Goal: Task Accomplishment & Management: Complete application form

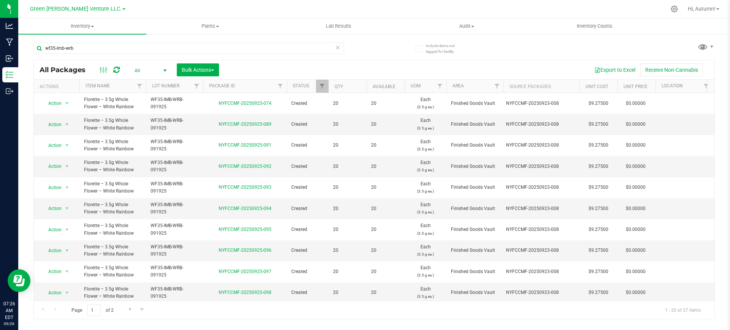
scroll to position [220, 0]
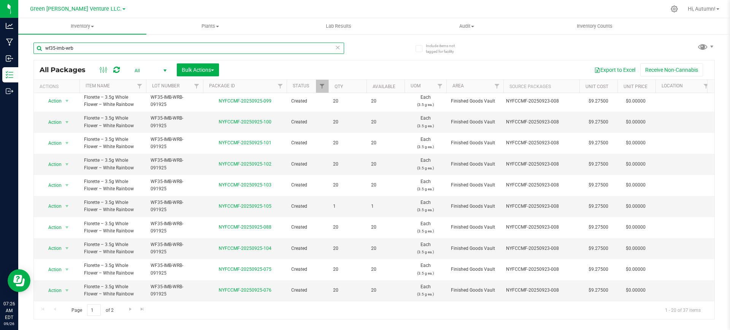
click at [82, 53] on input "wf35-imb-wrb" at bounding box center [188, 48] width 310 height 11
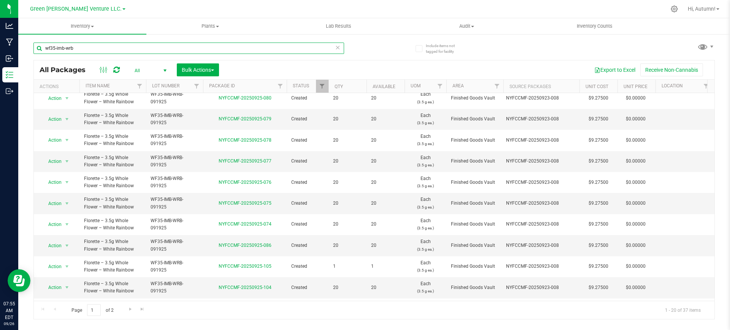
scroll to position [220, 0]
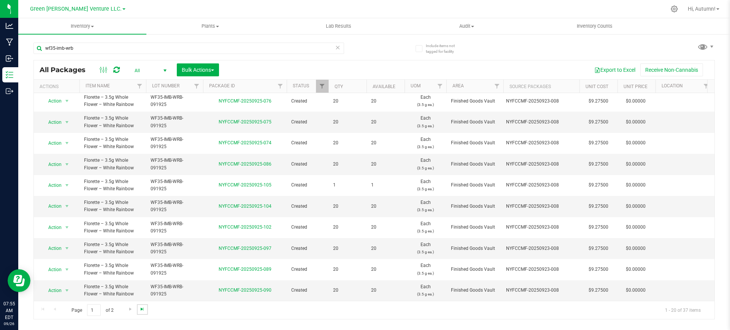
click at [143, 310] on span "Go to the last page" at bounding box center [142, 309] width 6 height 6
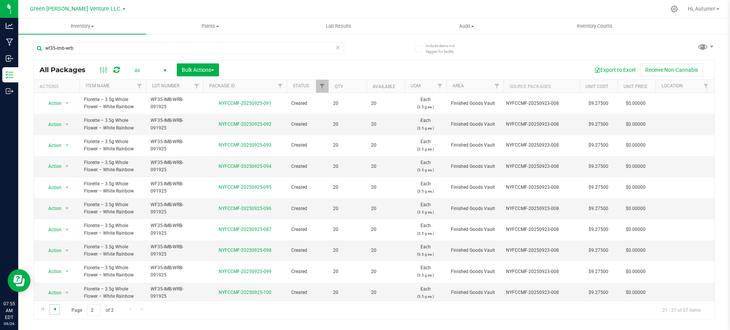
click at [52, 309] on span "Go to the previous page" at bounding box center [55, 309] width 6 height 6
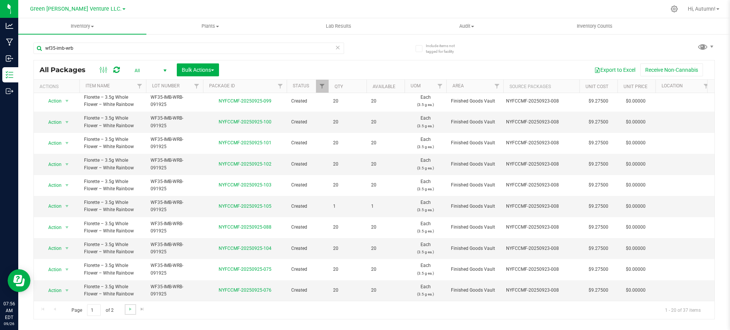
click at [133, 309] on link "Go to the next page" at bounding box center [130, 309] width 11 height 10
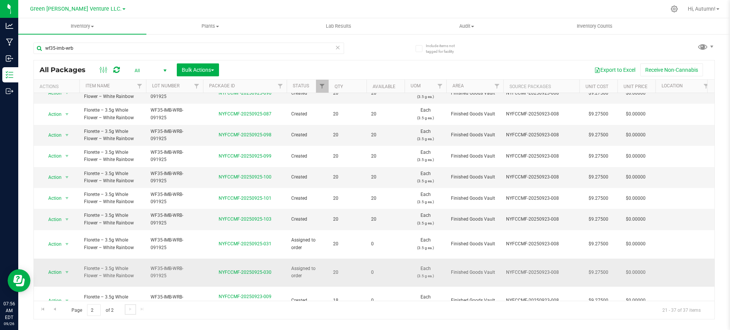
scroll to position [116, 0]
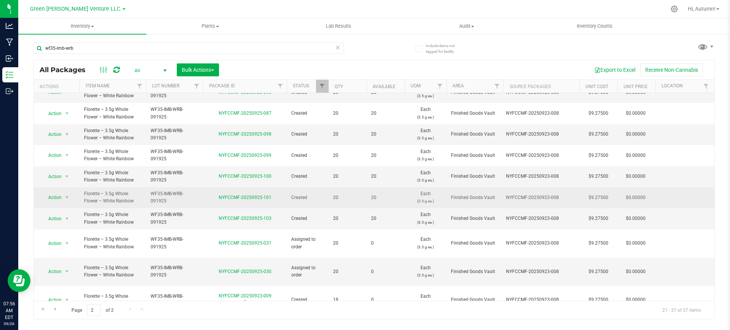
drag, startPoint x: 319, startPoint y: 212, endPoint x: 316, endPoint y: 205, distance: 8.0
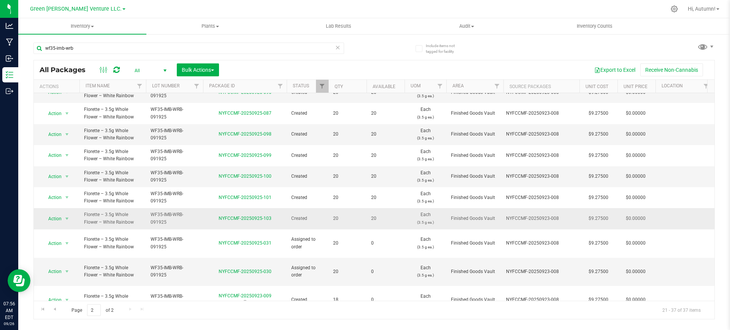
drag, startPoint x: 316, startPoint y: 205, endPoint x: 321, endPoint y: 222, distance: 17.5
click at [321, 222] on span "Created" at bounding box center [307, 218] width 33 height 7
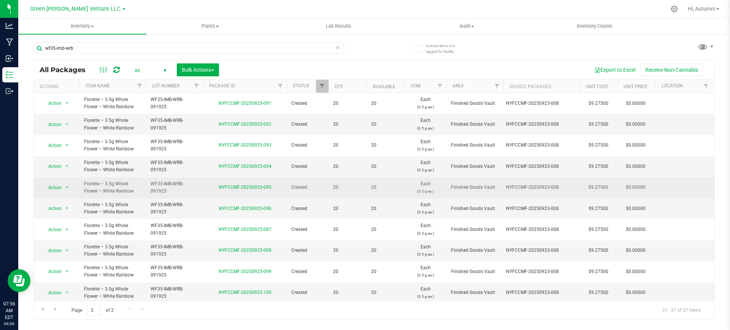
scroll to position [0, 0]
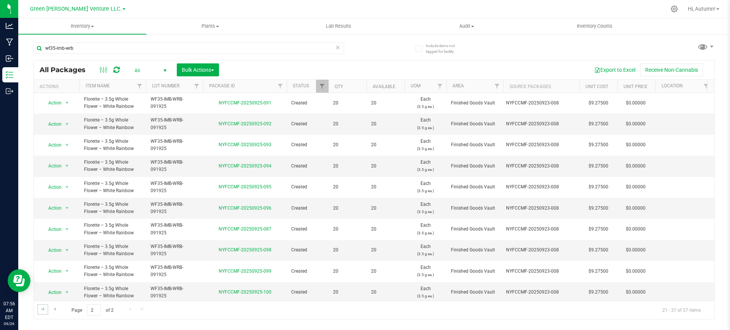
click at [46, 314] on link "Go to the first page" at bounding box center [42, 309] width 11 height 10
click at [144, 308] on span "Go to the last page" at bounding box center [142, 309] width 6 height 6
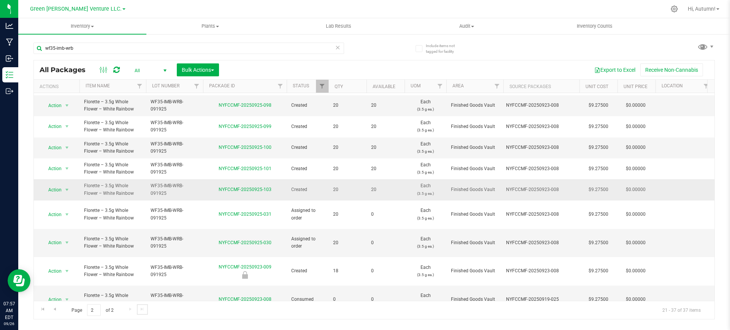
scroll to position [146, 0]
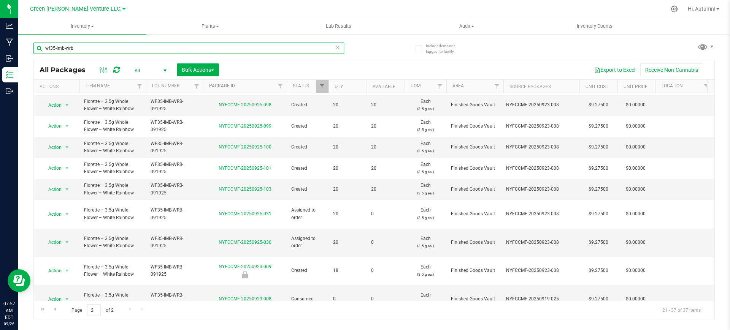
drag, startPoint x: 148, startPoint y: 43, endPoint x: 105, endPoint y: 48, distance: 43.9
click at [105, 48] on input "wf35-imb-wrb" at bounding box center [188, 48] width 310 height 11
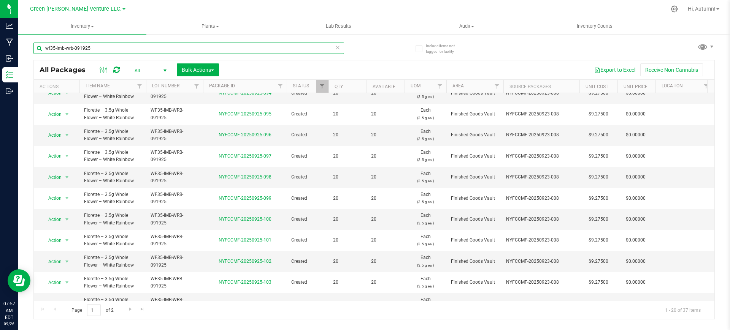
scroll to position [220, 0]
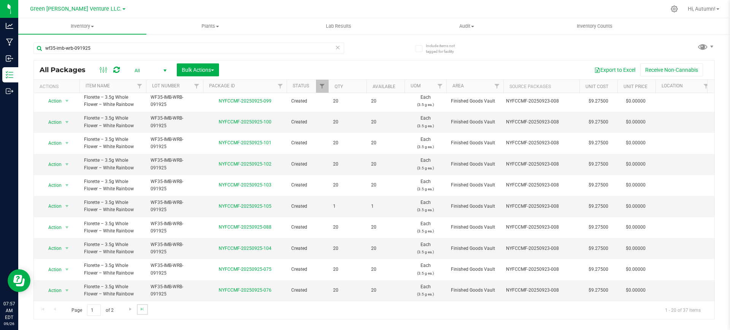
click at [145, 306] on link "Go to the last page" at bounding box center [142, 309] width 11 height 10
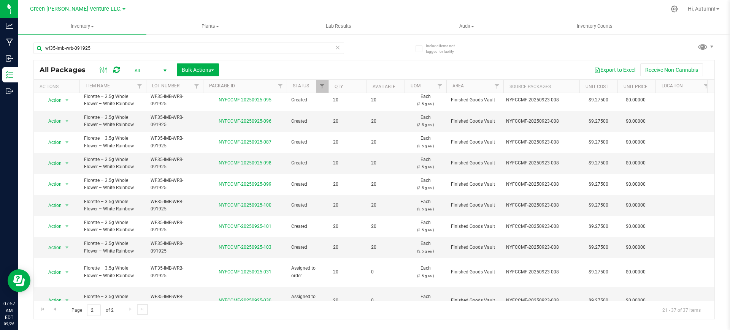
scroll to position [172, 0]
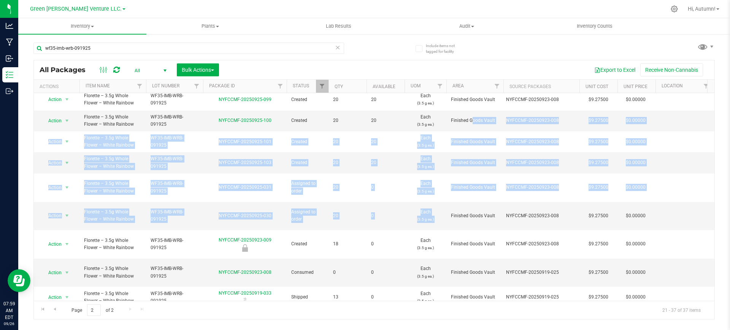
drag, startPoint x: 451, startPoint y: 204, endPoint x: 453, endPoint y: 44, distance: 159.6
click at [453, 44] on all-packages "Include items not tagged for facility wf35-imb-wrb-091925 All Packages All Acti…" at bounding box center [373, 177] width 681 height 284
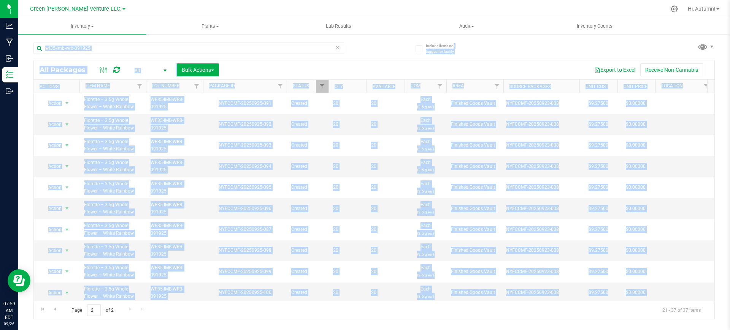
click at [461, 63] on div "Export to Excel Receive Non-Cannabis" at bounding box center [467, 69] width 484 height 13
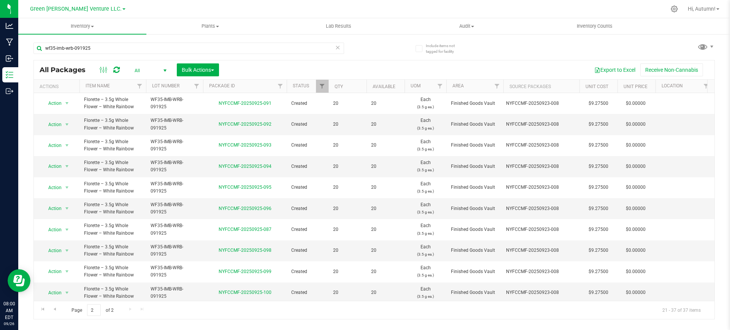
drag, startPoint x: 704, startPoint y: 167, endPoint x: 729, endPoint y: 170, distance: 25.3
click at [729, 170] on div "Include items not tagged for facility wf35-imb-wrb-091925 All Packages All Acti…" at bounding box center [373, 149] width 711 height 232
click at [715, 133] on div "Include items not tagged for facility wf35-imb-wrb-091925 All Packages All Acti…" at bounding box center [373, 149] width 711 height 232
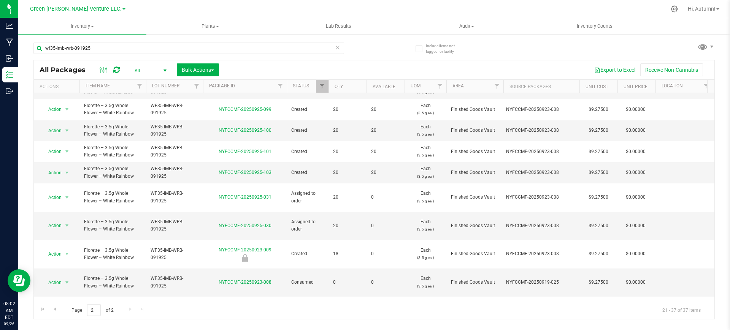
scroll to position [163, 0]
click at [276, 49] on div "wf35-imb-wrb-091925" at bounding box center [188, 51] width 310 height 17
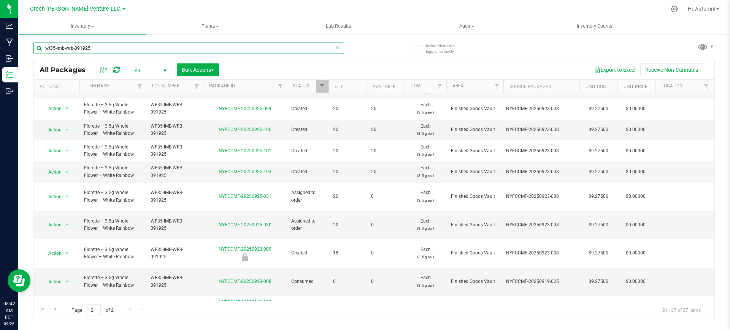
click at [276, 49] on input "wf35-imb-wrb-091925" at bounding box center [188, 48] width 310 height 11
paste input "NYFCCMF-20250815-199"
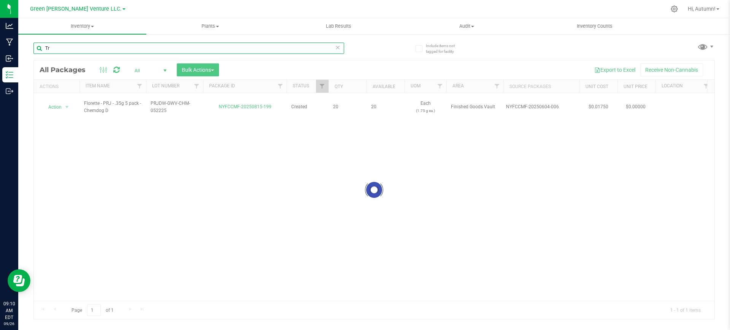
type input "T"
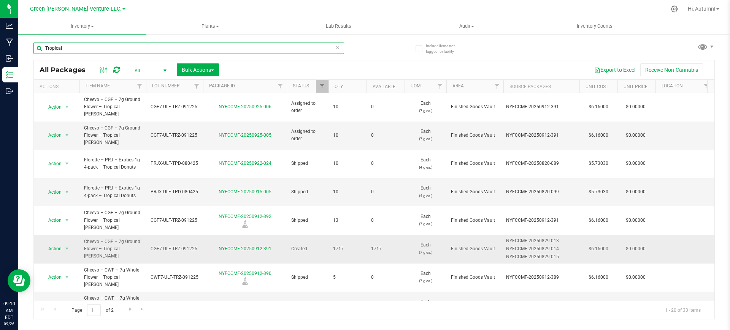
type input "Tropical"
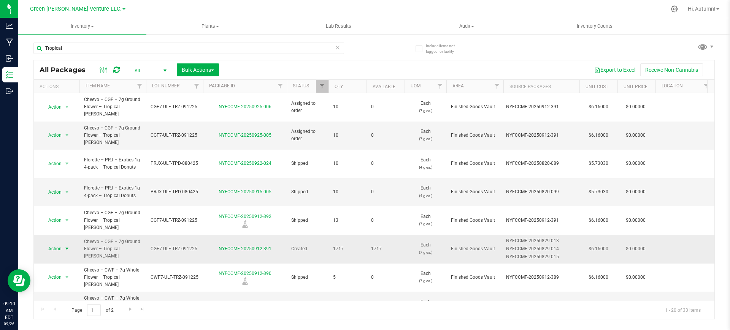
click at [55, 244] on span "Action" at bounding box center [51, 249] width 21 height 11
click at [56, 89] on li "Create package" at bounding box center [66, 87] width 49 height 11
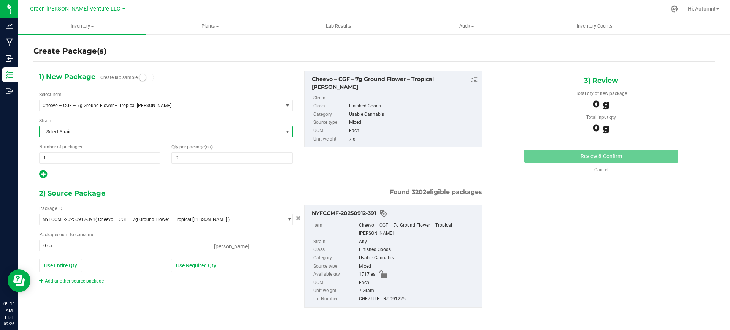
click at [144, 131] on span "Select Strain" at bounding box center [161, 132] width 243 height 11
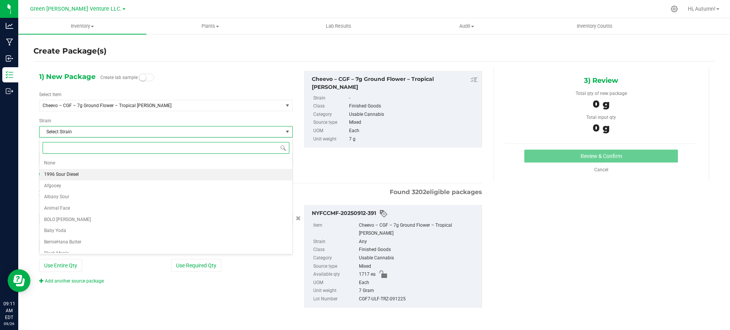
click at [173, 178] on li "1996 Sour Diesel" at bounding box center [166, 174] width 253 height 11
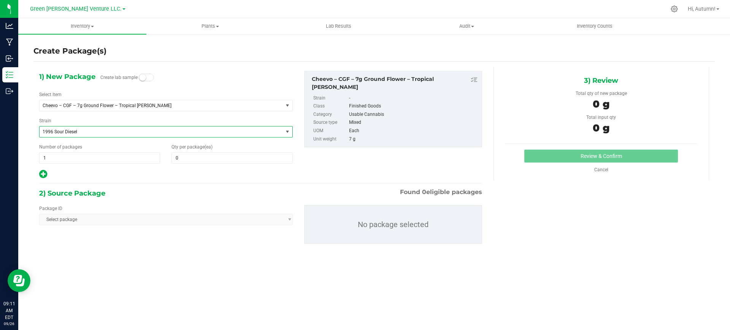
click at [134, 133] on span "1996 Sour Diesel" at bounding box center [161, 132] width 243 height 11
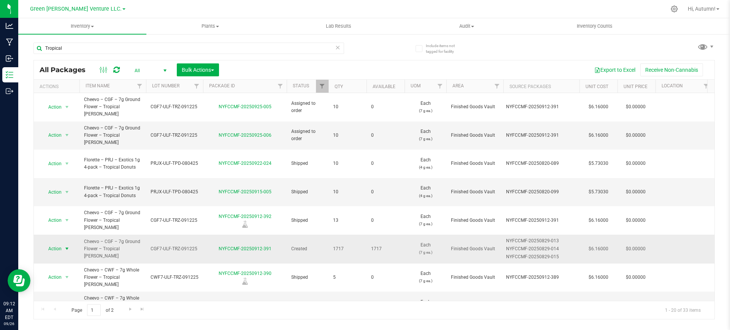
click at [69, 246] on span "select" at bounding box center [67, 249] width 6 height 6
click at [70, 90] on li "Create package" at bounding box center [66, 87] width 49 height 11
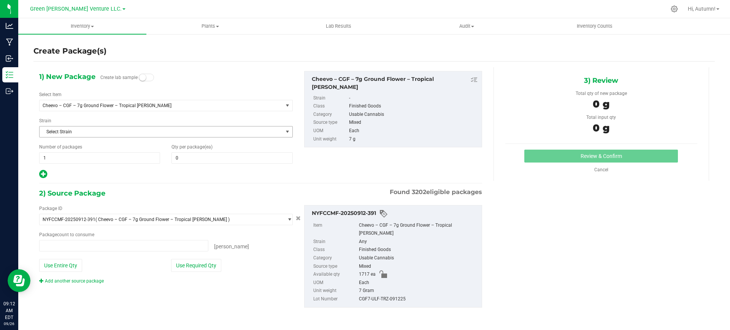
type input "0 ea"
click at [133, 134] on span "Select Strain" at bounding box center [161, 132] width 243 height 11
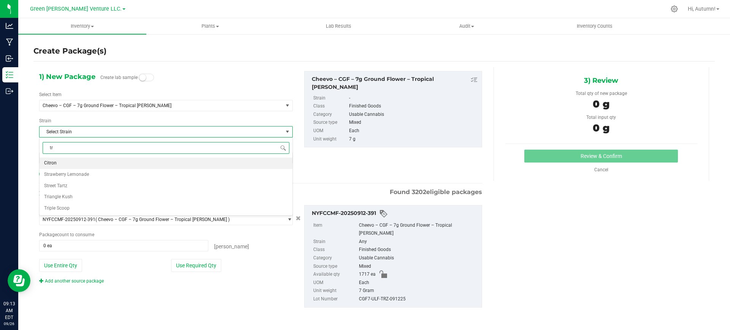
type input "t"
type input "f"
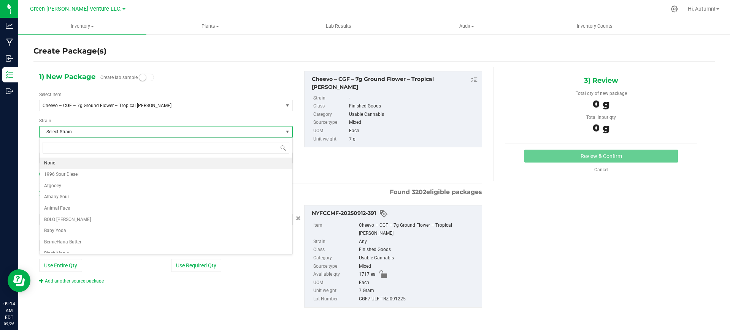
click at [133, 134] on span "Select Strain" at bounding box center [161, 132] width 243 height 11
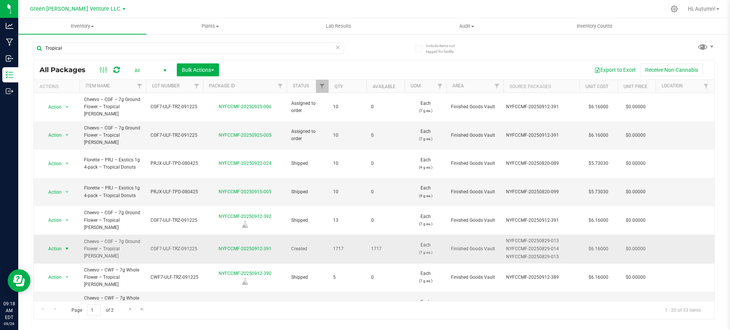
click at [57, 244] on span "Action" at bounding box center [51, 249] width 21 height 11
click at [68, 86] on li "Create package" at bounding box center [66, 87] width 49 height 11
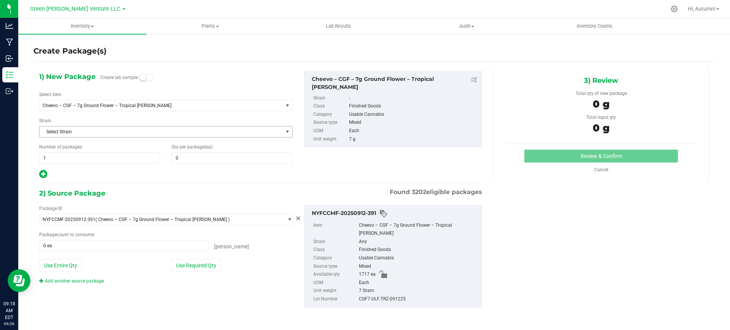
click at [132, 130] on span "Select Strain" at bounding box center [161, 132] width 243 height 11
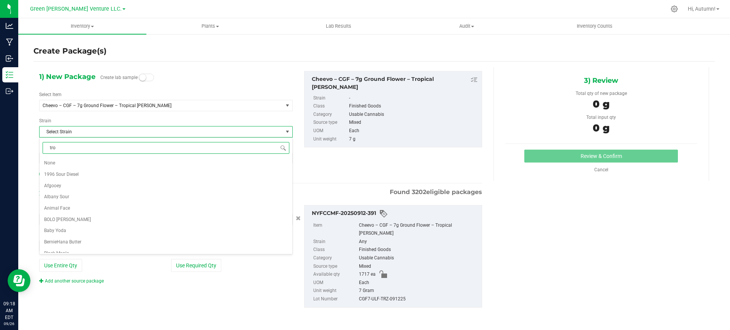
type input "trop"
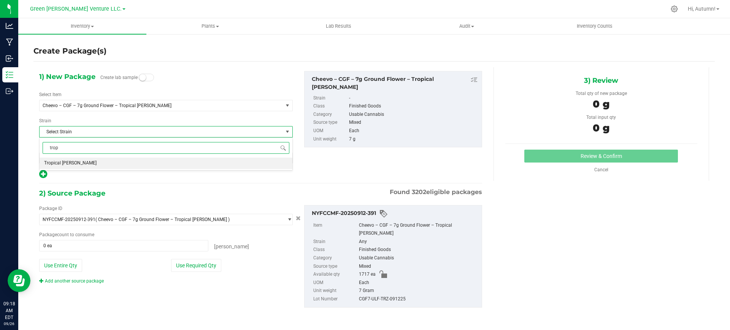
click at [122, 160] on li "Tropical Runtz" at bounding box center [166, 163] width 253 height 11
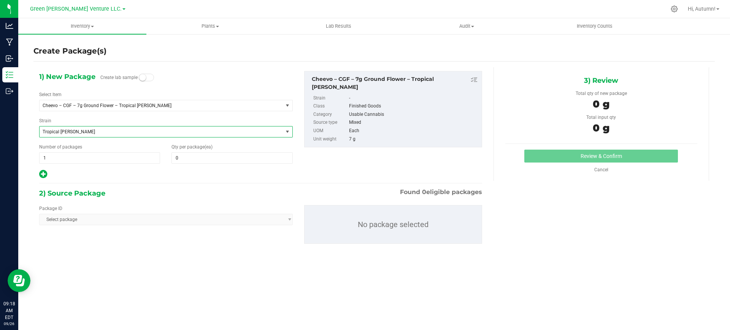
click at [149, 219] on span "Select package" at bounding box center [165, 219] width 253 height 11
click at [149, 220] on span "Select package" at bounding box center [165, 219] width 253 height 11
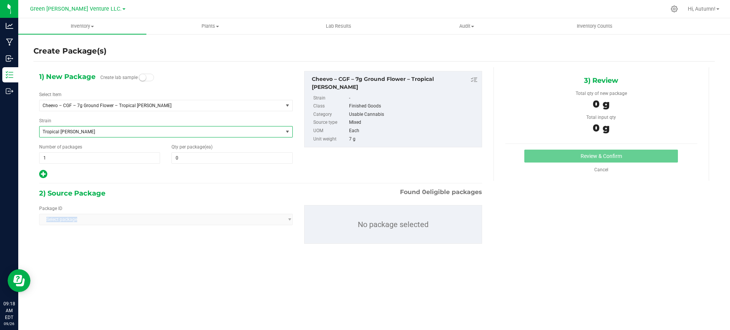
click at [149, 220] on span "Select package" at bounding box center [165, 219] width 253 height 11
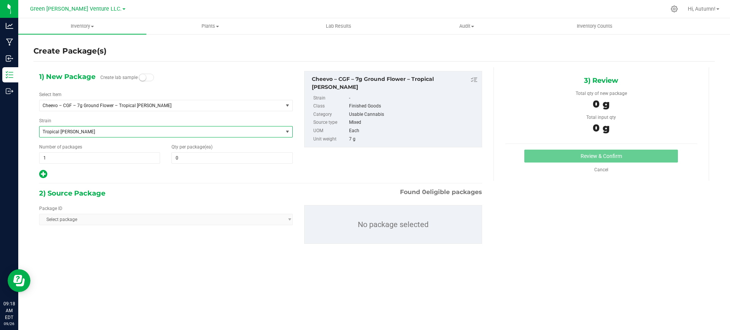
click at [148, 204] on div "Package ID Select package No package selected" at bounding box center [260, 224] width 454 height 51
click at [143, 224] on span "Select package" at bounding box center [165, 219] width 253 height 11
click at [143, 225] on div "Package ID Select package No package selected" at bounding box center [260, 224] width 454 height 51
click at [131, 120] on div "Strain Tropical Runtz Select Strain None 1996 Sour Diesel Afgooey Albany Sour A…" at bounding box center [165, 127] width 253 height 20
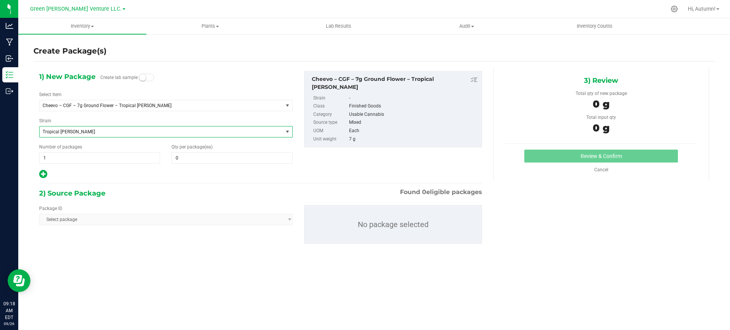
click at [131, 127] on span "Tropical Runtz" at bounding box center [161, 132] width 243 height 11
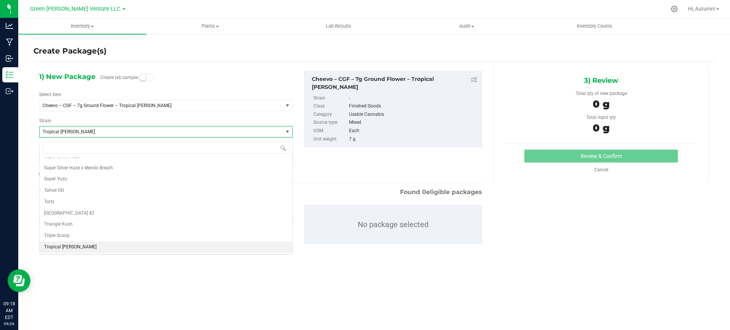
click at [131, 132] on span "Tropical Runtz" at bounding box center [157, 131] width 228 height 5
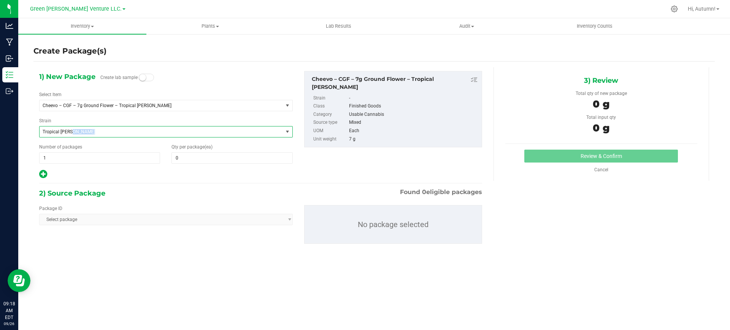
click at [131, 133] on span "Tropical Runtz" at bounding box center [157, 131] width 228 height 5
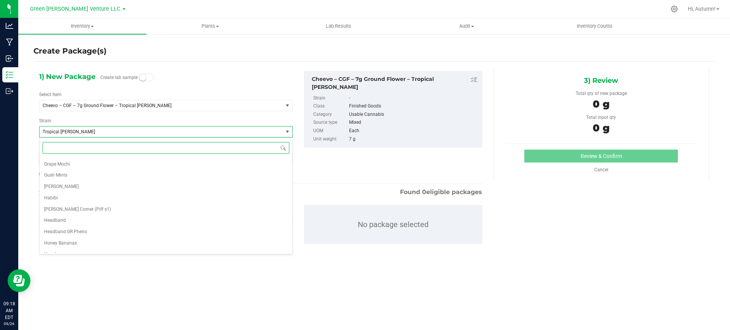
scroll to position [0, 0]
click at [88, 163] on li "None" at bounding box center [166, 163] width 253 height 11
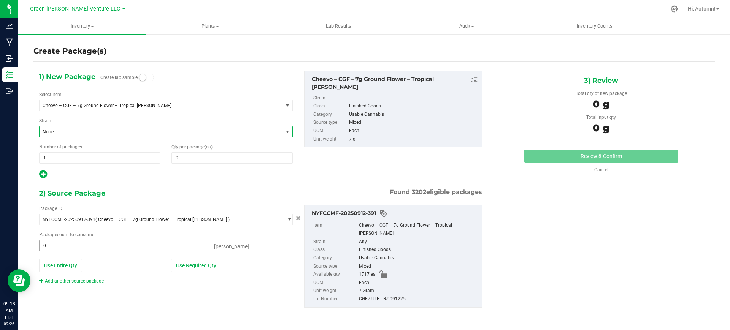
click at [97, 245] on span "0 0" at bounding box center [123, 245] width 169 height 11
type input "0"
click at [176, 155] on span "0 0" at bounding box center [231, 157] width 121 height 11
click at [176, 155] on input "text" at bounding box center [232, 158] width 120 height 11
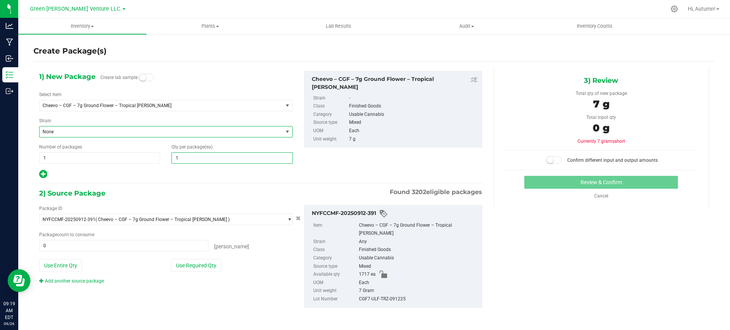
type input "10"
click at [124, 162] on span "1 1" at bounding box center [99, 157] width 121 height 11
click at [124, 162] on input "1" at bounding box center [100, 158] width 120 height 11
type input "47"
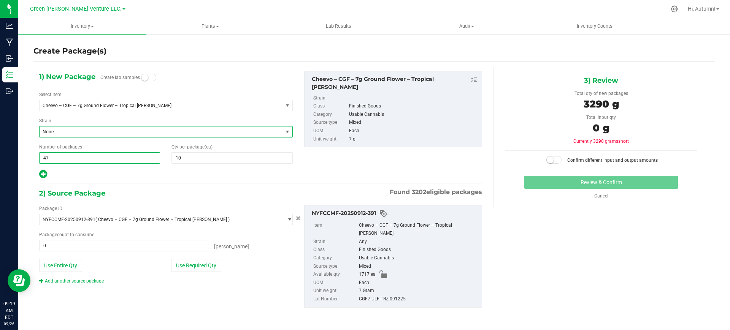
type input "47"
click at [135, 172] on div at bounding box center [165, 174] width 253 height 10
click at [92, 105] on span "Cheevo – CGF – 7g Ground Flower – Tropical [PERSON_NAME]" at bounding box center [157, 105] width 228 height 5
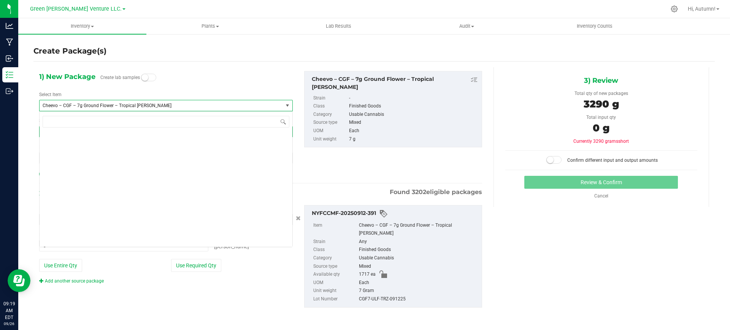
scroll to position [1245, 0]
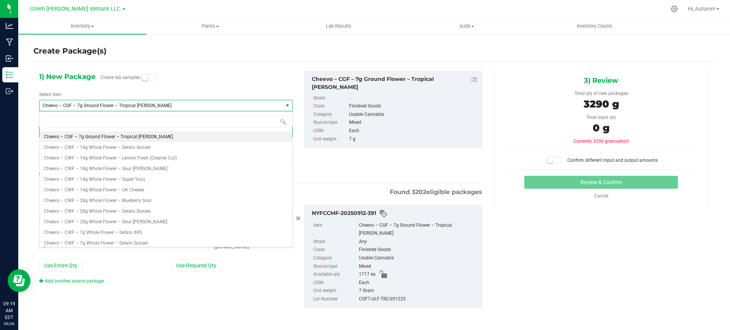
click at [92, 105] on span "Cheevo – CGF – 7g Ground Flower – Tropical [PERSON_NAME]" at bounding box center [157, 105] width 228 height 5
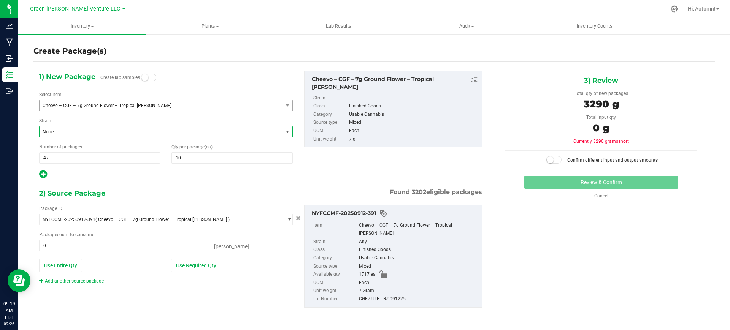
click at [48, 133] on span "None" at bounding box center [157, 131] width 228 height 5
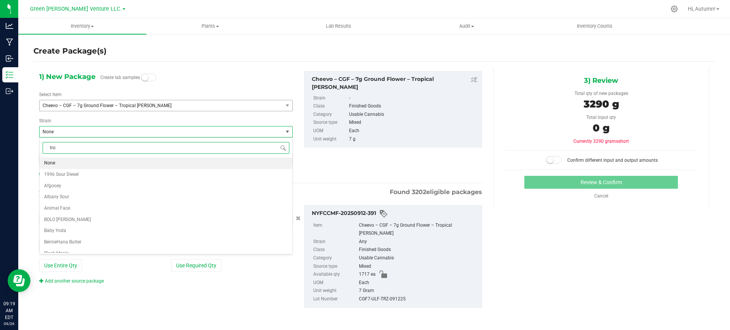
type input "trop"
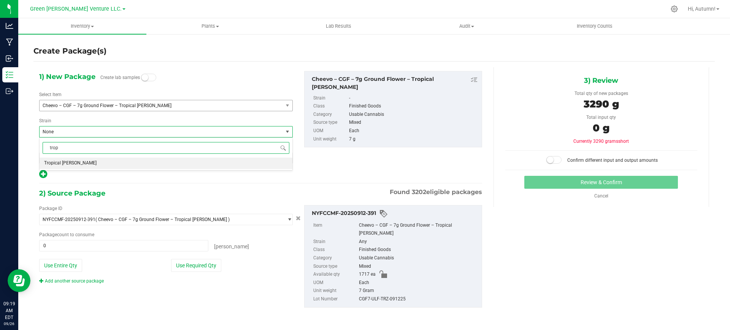
click at [60, 160] on span "Tropical Runtz" at bounding box center [70, 163] width 52 height 10
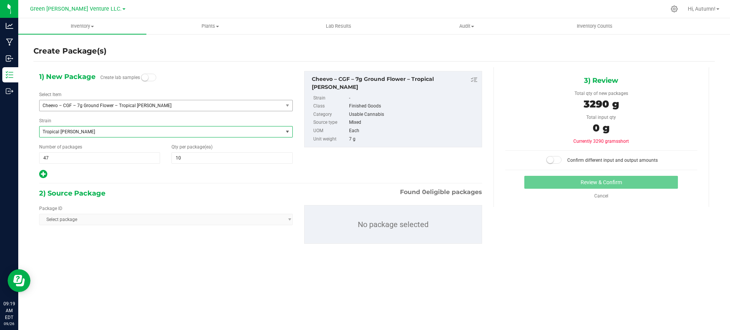
click at [62, 135] on span "Tropical Runtz" at bounding box center [161, 132] width 243 height 11
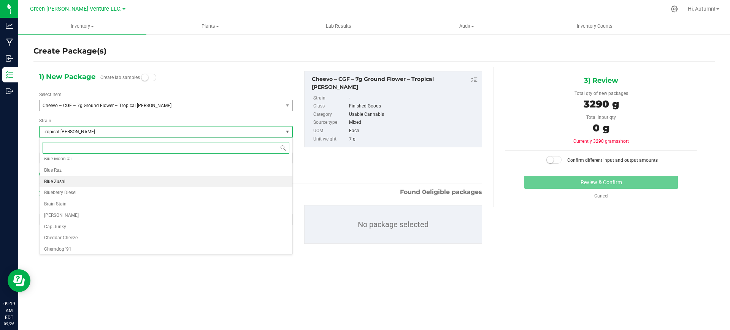
scroll to position [0, 0]
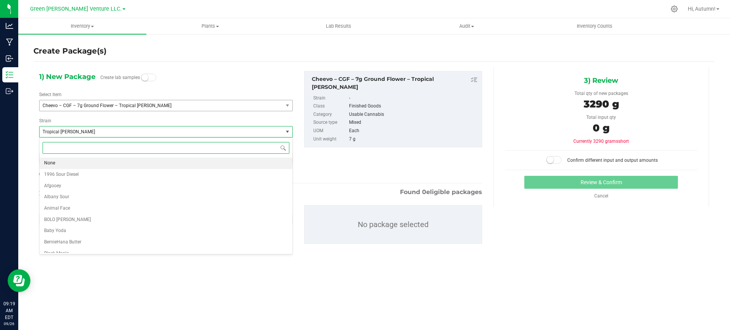
click at [59, 160] on li "None" at bounding box center [166, 163] width 253 height 11
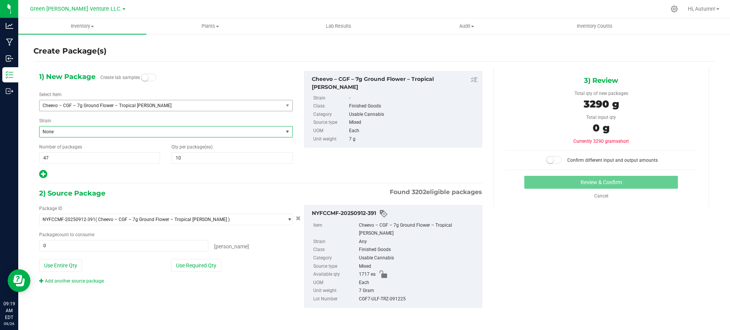
click at [358, 224] on li "Item Cheevo – CGF – 7g Ground Flower – Tropical Runtz" at bounding box center [395, 230] width 164 height 16
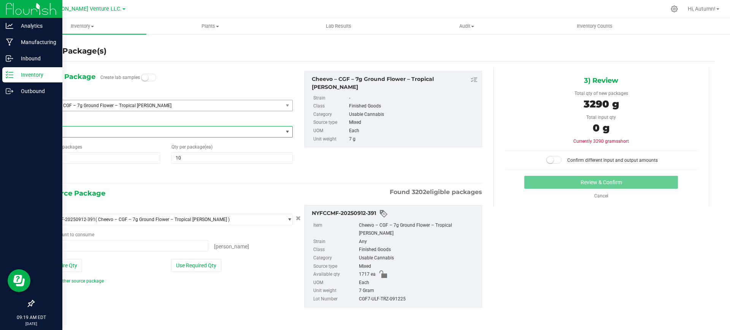
click at [6, 76] on icon at bounding box center [10, 75] width 8 height 8
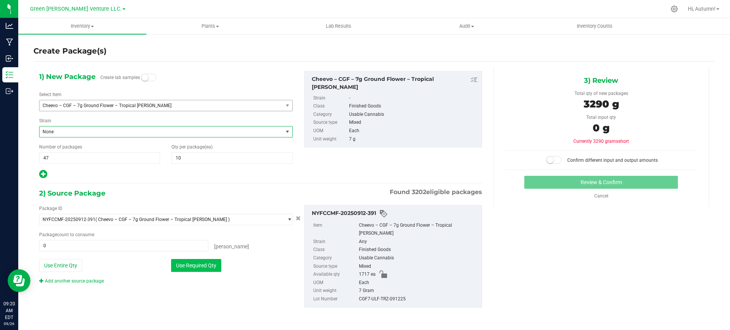
click at [201, 267] on div "Package ID NYFCCMF-20250912-391 ( Cheevo – CGF – 7g Ground Flower – Tropical Ru…" at bounding box center [165, 244] width 265 height 79
click at [201, 268] on button "Use Required Qty" at bounding box center [196, 265] width 50 height 13
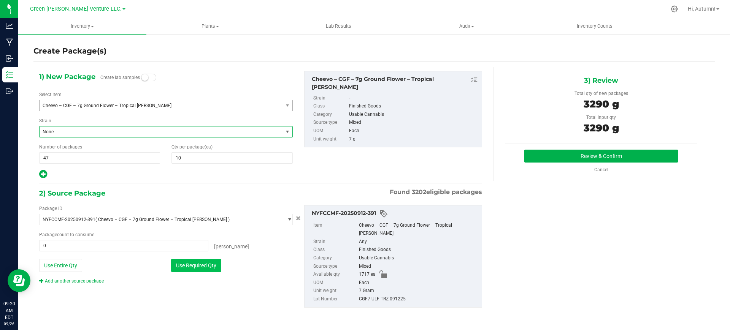
type input "470"
click at [199, 297] on div "Package ID NYFCCMF-20250912-391 ( Cheevo – CGF – 7g Ground Flower – Tropical Ru…" at bounding box center [260, 256] width 454 height 115
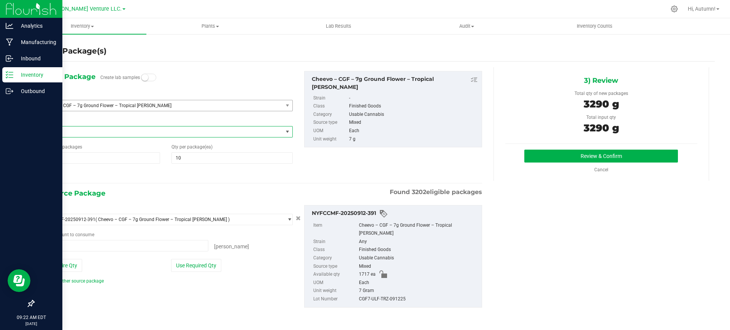
click at [30, 74] on p "Inventory" at bounding box center [36, 74] width 46 height 9
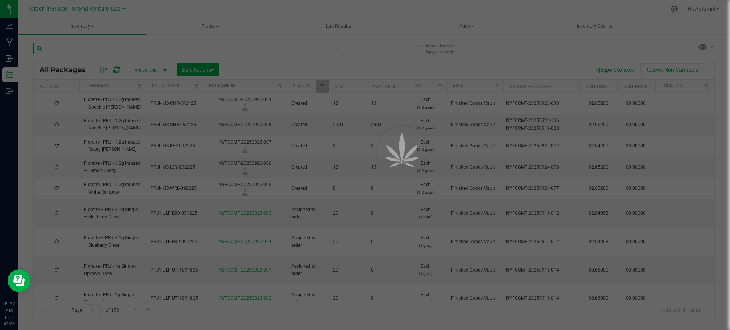
click at [191, 43] on input "text" at bounding box center [188, 48] width 310 height 11
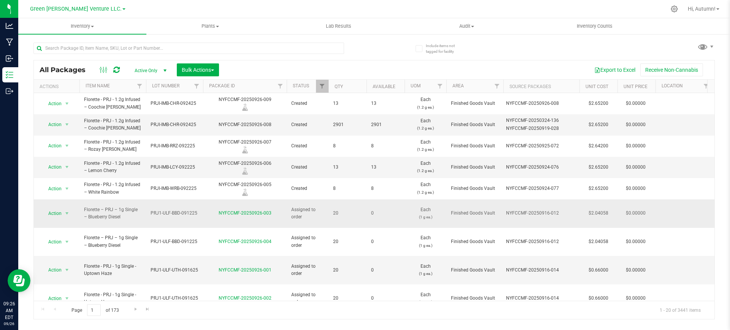
click at [141, 208] on span "Florette – PRJ – 1g Single – Blueberry Diesel" at bounding box center [112, 213] width 57 height 14
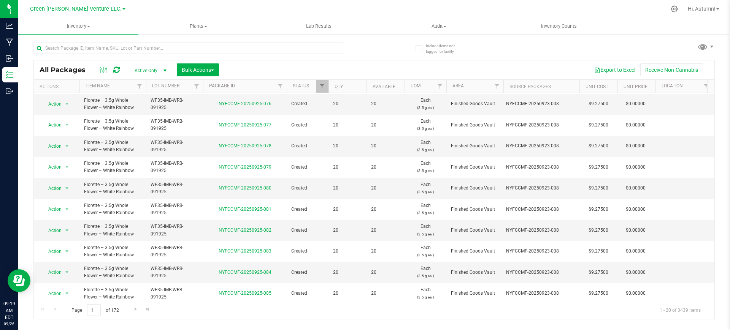
scroll to position [221, 0]
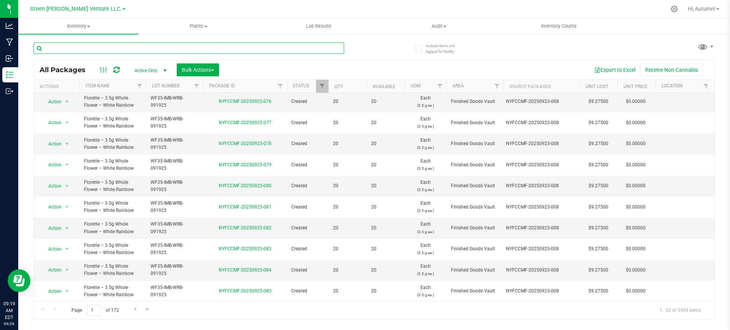
click at [100, 52] on input "text" at bounding box center [188, 48] width 310 height 11
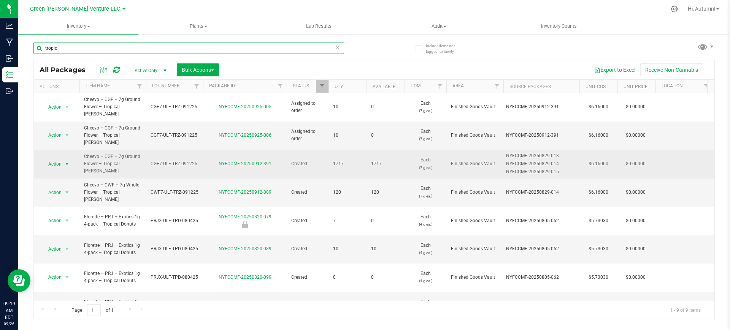
type input "tropic"
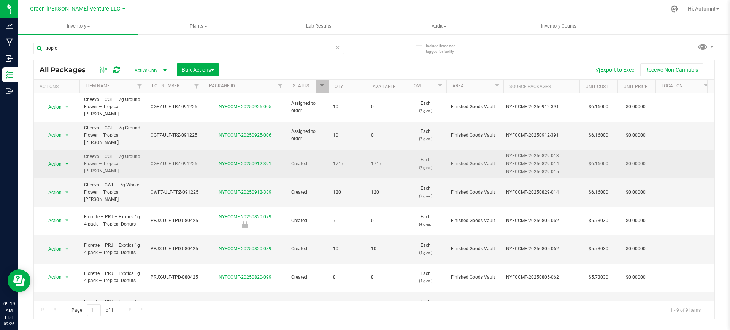
click at [59, 159] on span "Action" at bounding box center [51, 164] width 21 height 11
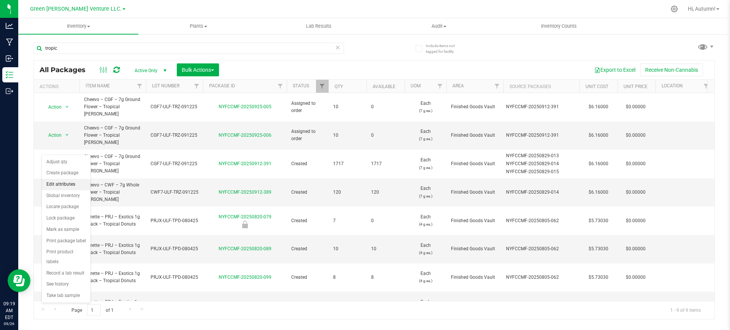
click at [65, 185] on li "Edit attributes" at bounding box center [66, 184] width 49 height 11
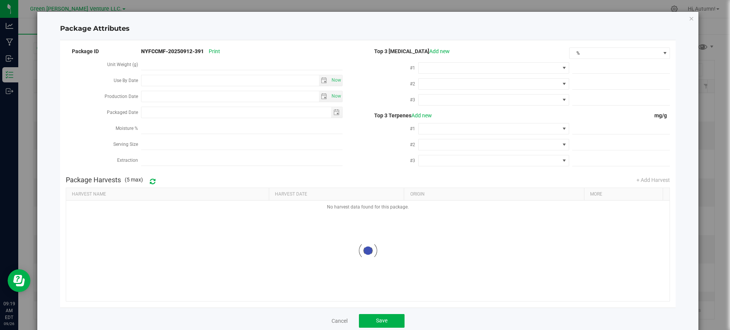
type input "2025-09-12"
click at [671, 6] on div "Package Attributes Package ID NYFCCMF-20250912-391 Print Unit Weight (g) Use By…" at bounding box center [367, 165] width 735 height 330
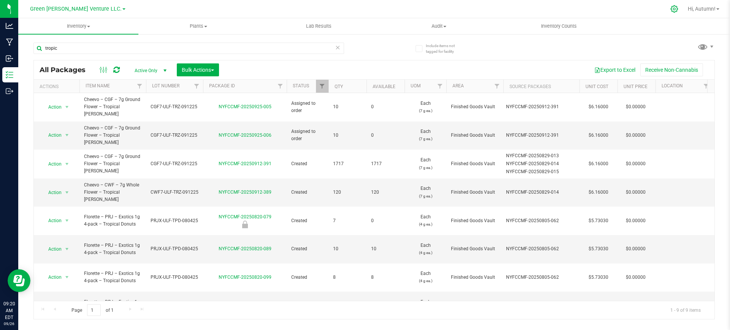
click at [675, 11] on icon at bounding box center [674, 9] width 8 height 8
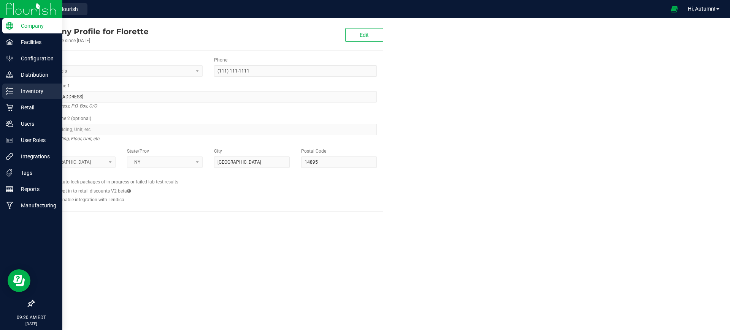
click at [36, 90] on p "Inventory" at bounding box center [36, 91] width 46 height 9
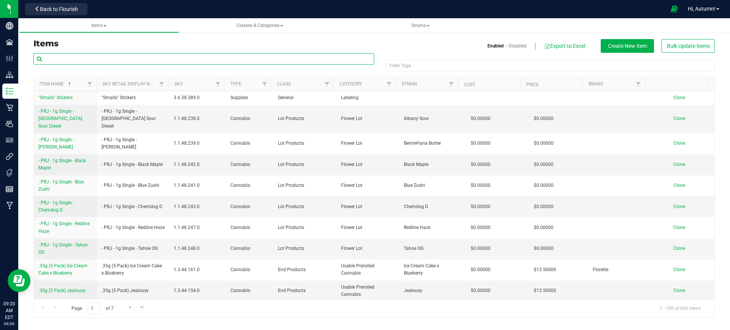
click at [85, 61] on input "text" at bounding box center [203, 58] width 341 height 11
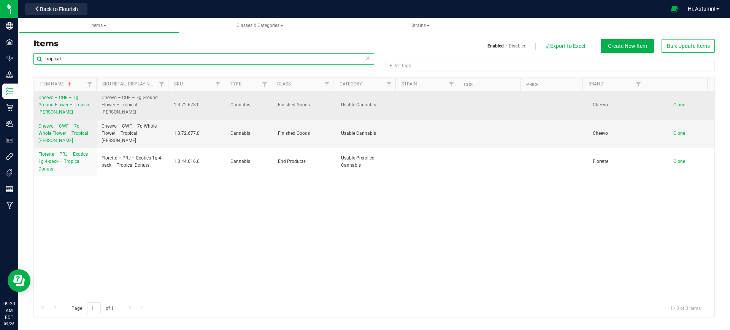
type input "tropical"
click at [63, 104] on span "Cheevo – CGF – 7g Ground Flower – Tropical [PERSON_NAME]" at bounding box center [64, 105] width 52 height 20
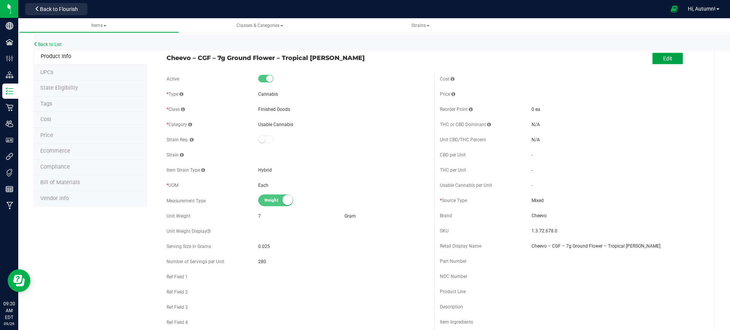
click at [663, 61] on span "Edit" at bounding box center [667, 58] width 9 height 6
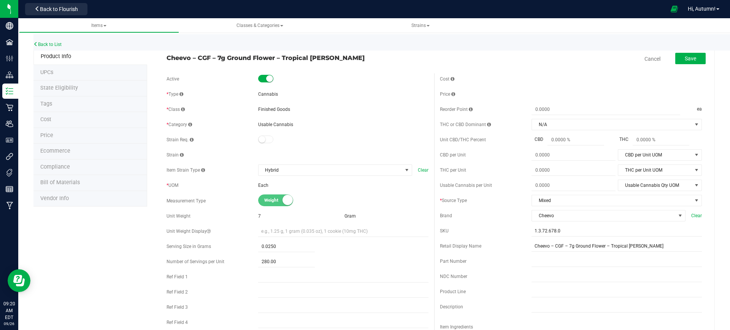
click at [260, 156] on div "Strain" at bounding box center [297, 154] width 262 height 11
click at [264, 138] on span at bounding box center [265, 140] width 15 height 8
click at [264, 141] on span at bounding box center [265, 140] width 15 height 8
click at [265, 141] on span at bounding box center [265, 140] width 15 height 8
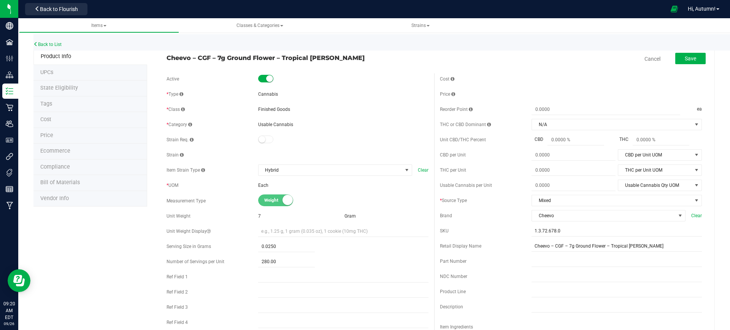
click at [265, 141] on span at bounding box center [265, 140] width 15 height 8
